Goal: Information Seeking & Learning: Learn about a topic

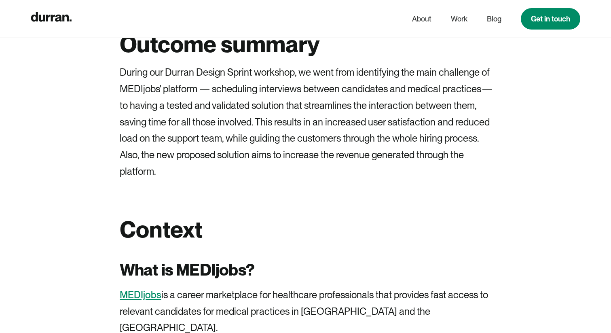
scroll to position [759, 0]
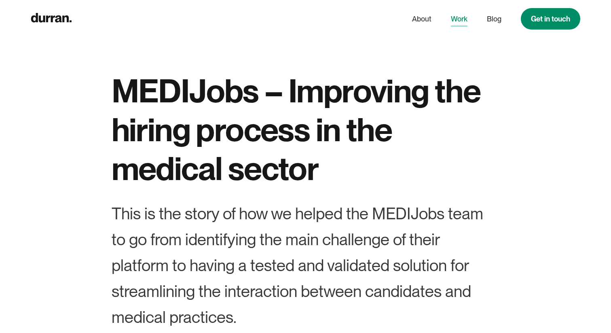
click at [463, 18] on link "Work" at bounding box center [459, 18] width 17 height 15
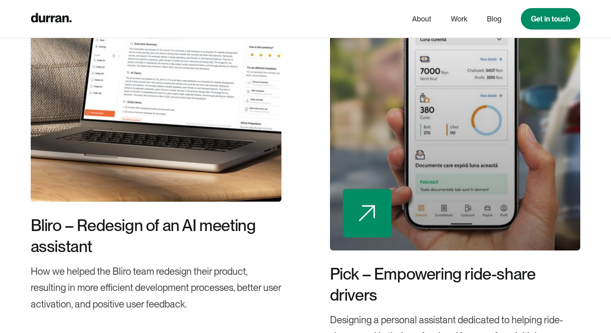
scroll to position [376, 0]
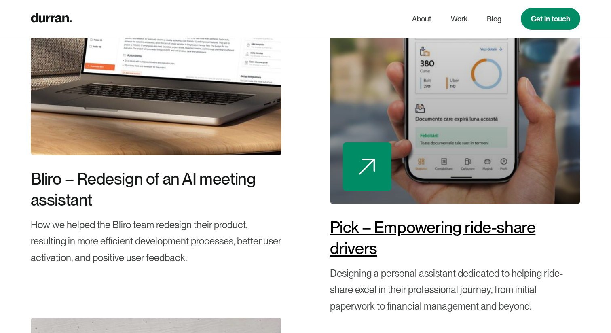
click at [459, 235] on div "Pick – Empowering ride-share drivers" at bounding box center [455, 238] width 251 height 42
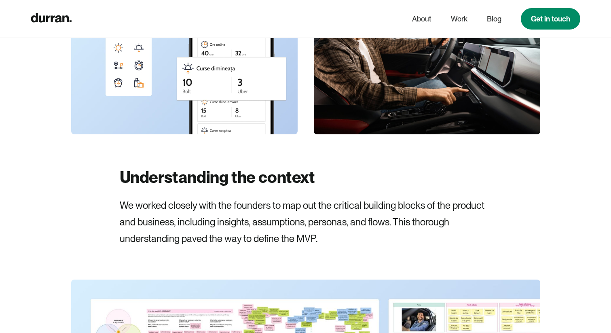
scroll to position [2959, 0]
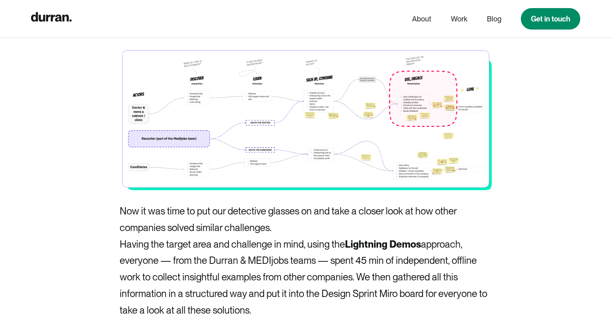
scroll to position [3864, 0]
